Goal: Transaction & Acquisition: Purchase product/service

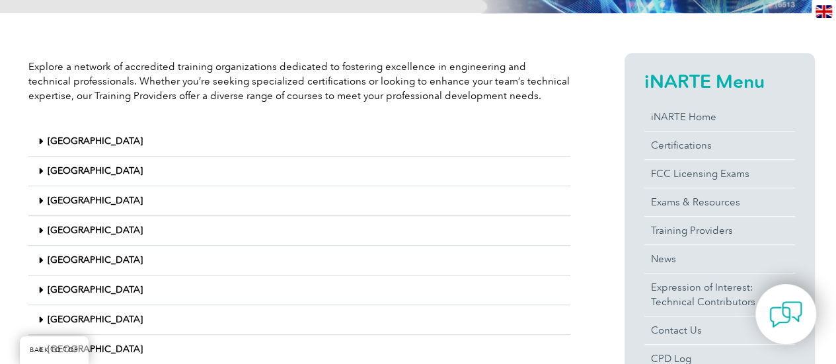
scroll to position [331, 0]
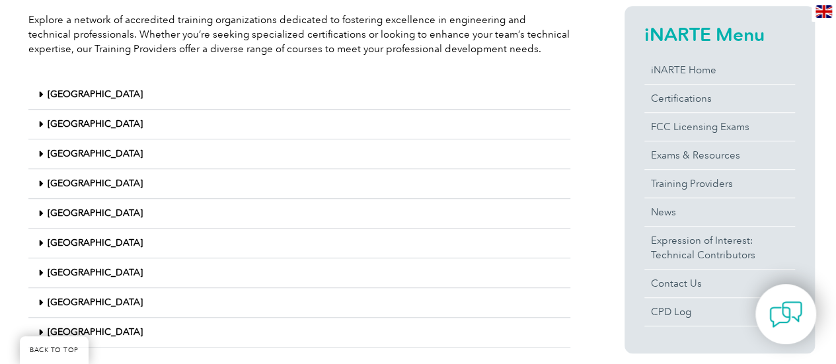
click at [44, 124] on span at bounding box center [42, 125] width 9 height 10
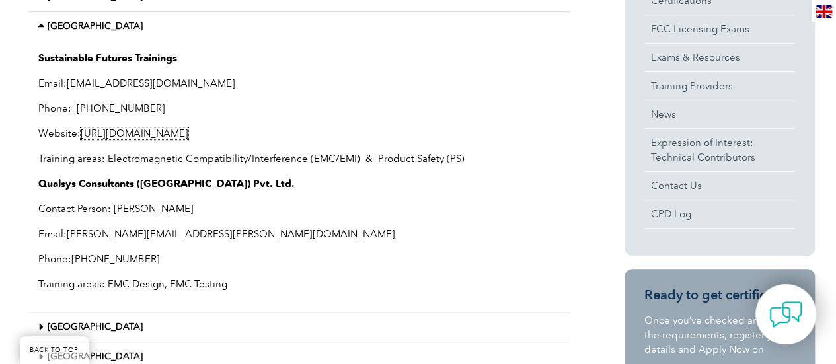
scroll to position [463, 0]
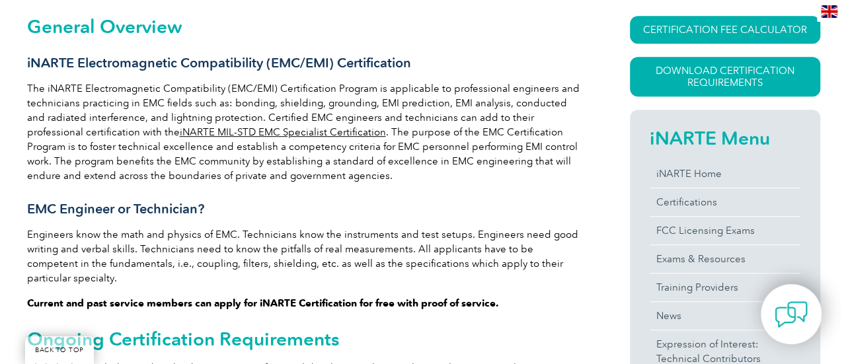
scroll to position [264, 0]
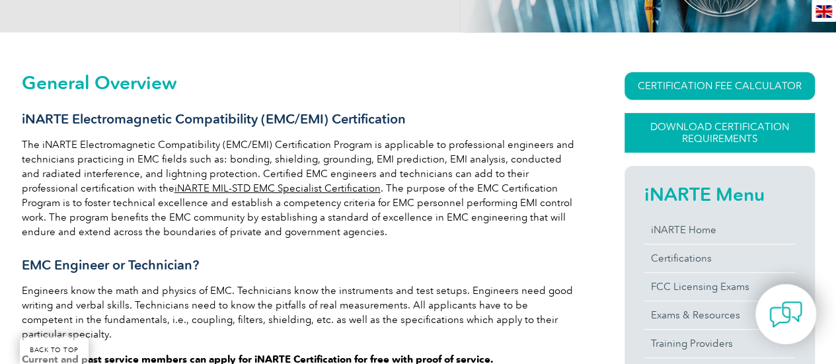
click at [715, 127] on link "Download Certification Requirements" at bounding box center [720, 133] width 190 height 40
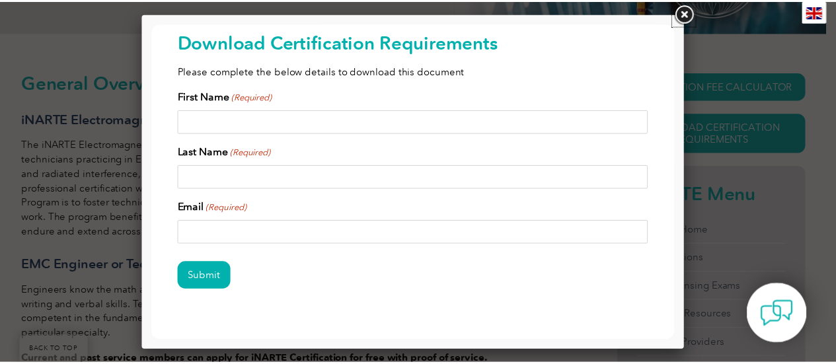
scroll to position [0, 0]
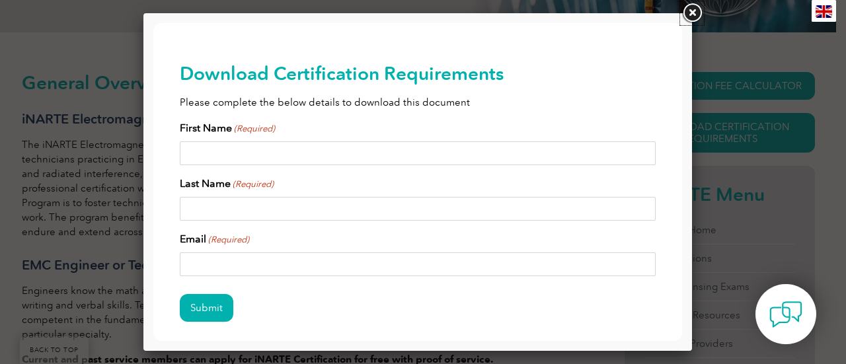
drag, startPoint x: 675, startPoint y: 121, endPoint x: 838, endPoint y: 116, distance: 163.4
click at [696, 14] on link at bounding box center [692, 13] width 24 height 24
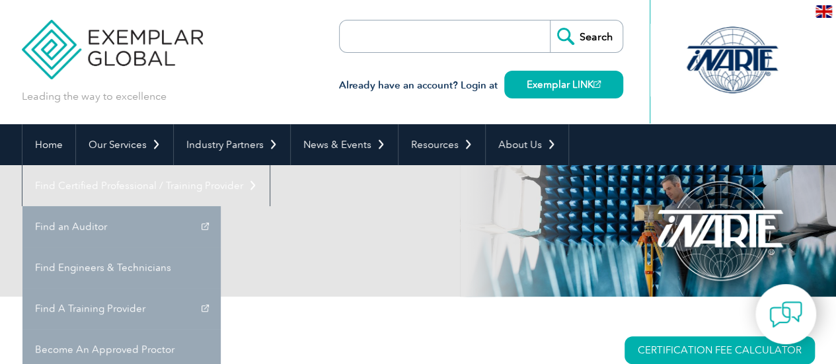
scroll to position [132, 0]
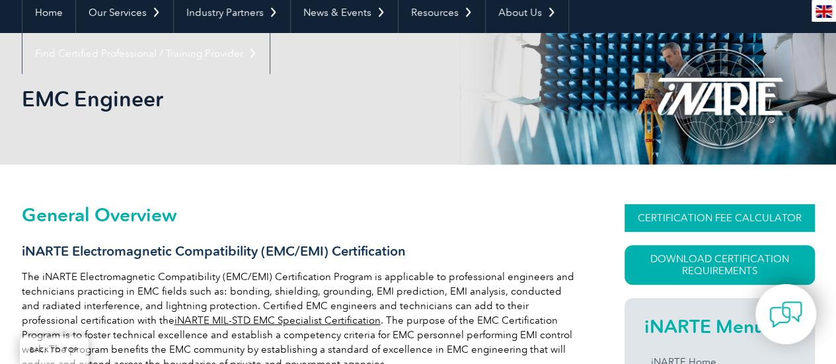
click at [725, 216] on link "CERTIFICATION FEE CALCULATOR" at bounding box center [720, 218] width 190 height 28
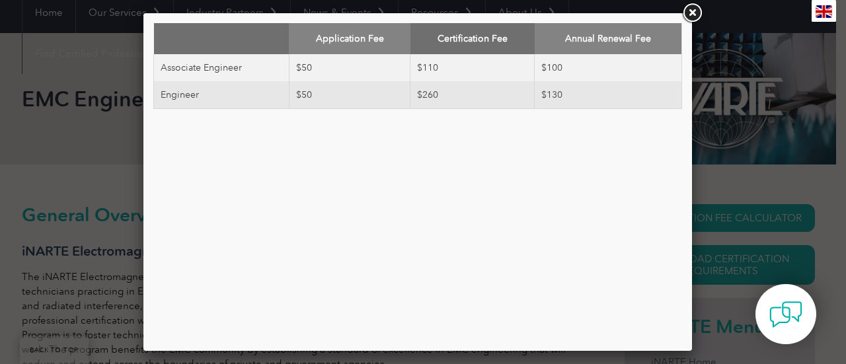
click at [690, 15] on link at bounding box center [692, 13] width 24 height 24
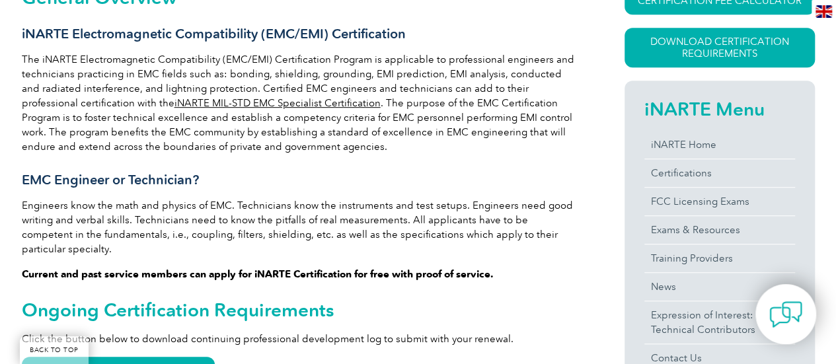
scroll to position [397, 0]
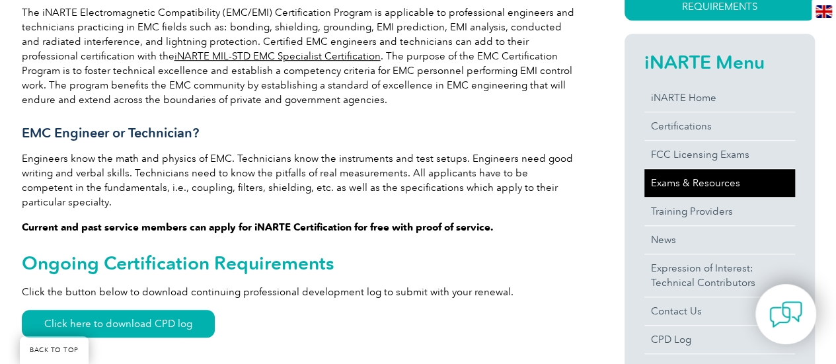
click at [711, 181] on link "Exams & Resources" at bounding box center [720, 183] width 151 height 28
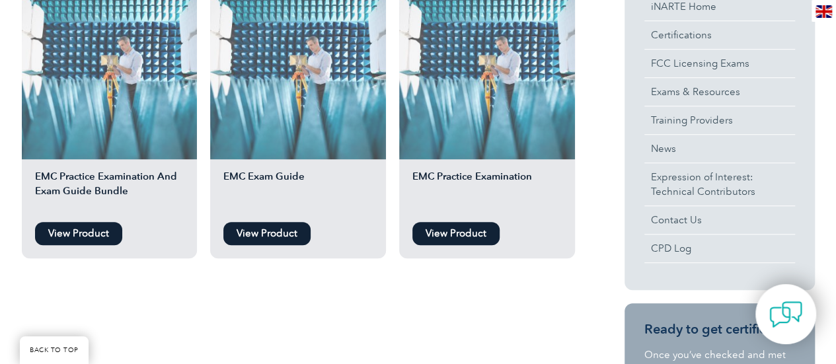
scroll to position [397, 0]
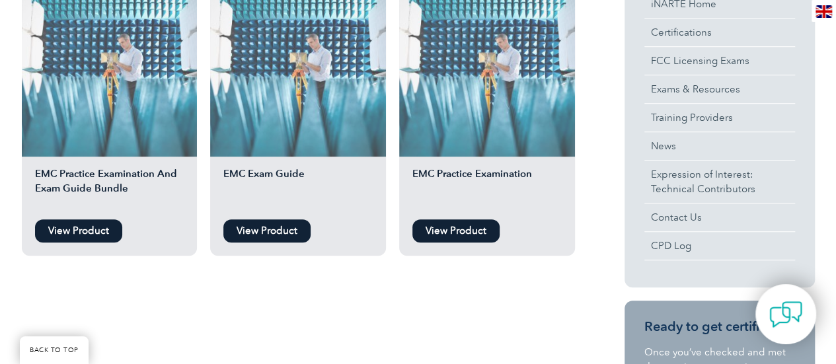
click at [90, 232] on link "View Product" at bounding box center [78, 231] width 87 height 23
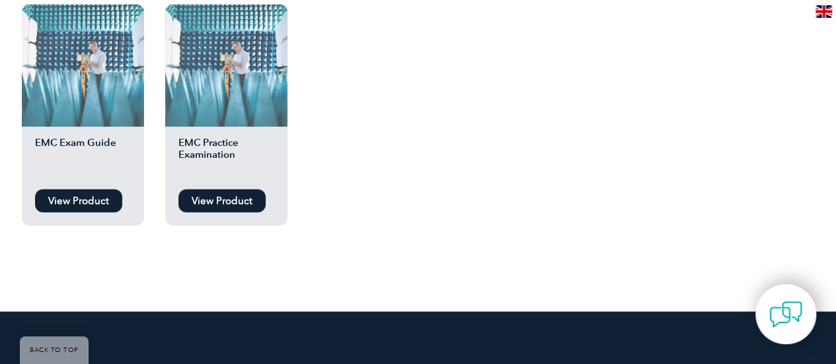
scroll to position [1322, 0]
